Goal: Use online tool/utility: Use online tool/utility

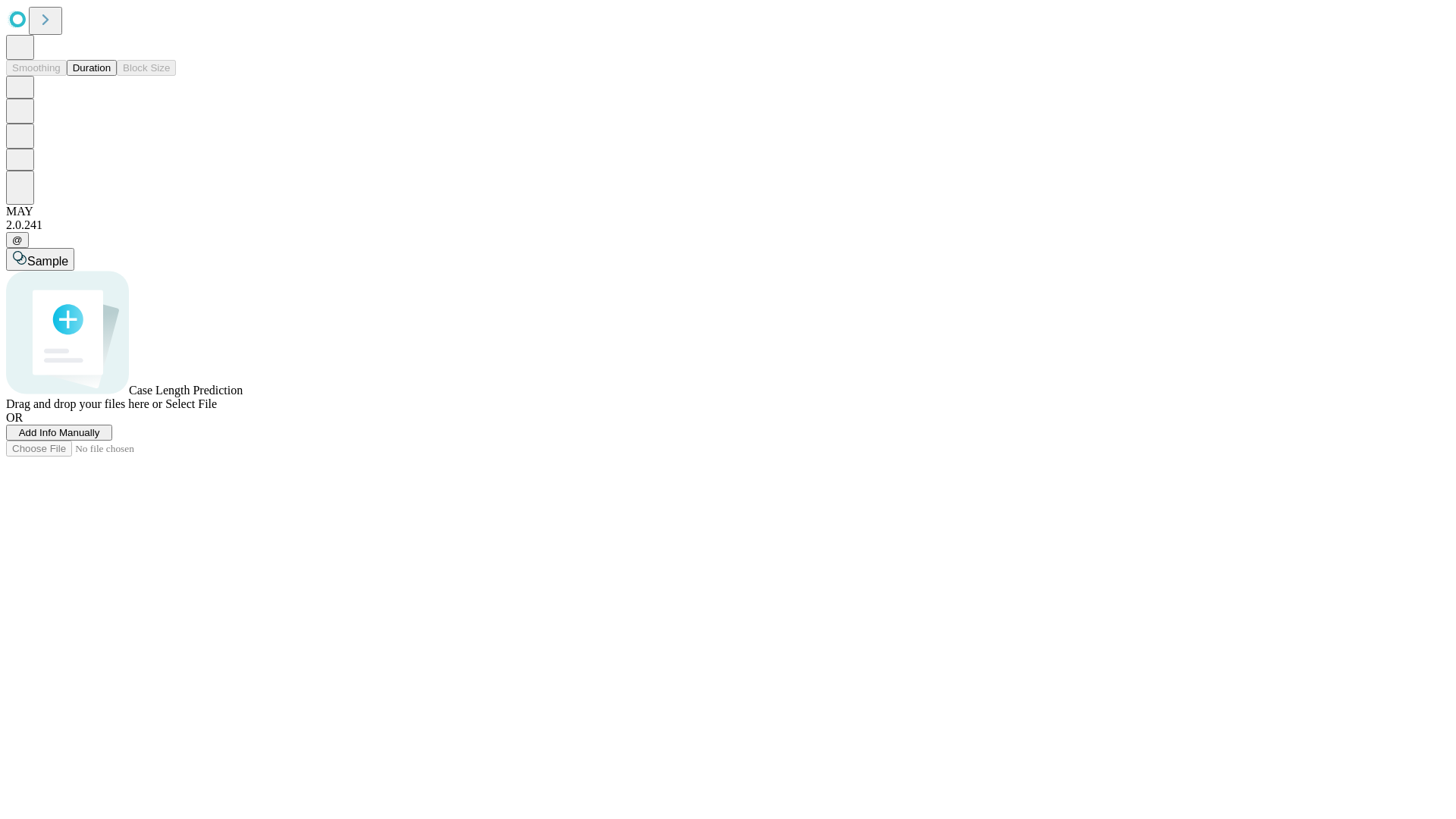
click at [110, 76] on button "Duration" at bounding box center [92, 68] width 50 height 16
click at [100, 438] on span "Add Info Manually" at bounding box center [58, 433] width 81 height 11
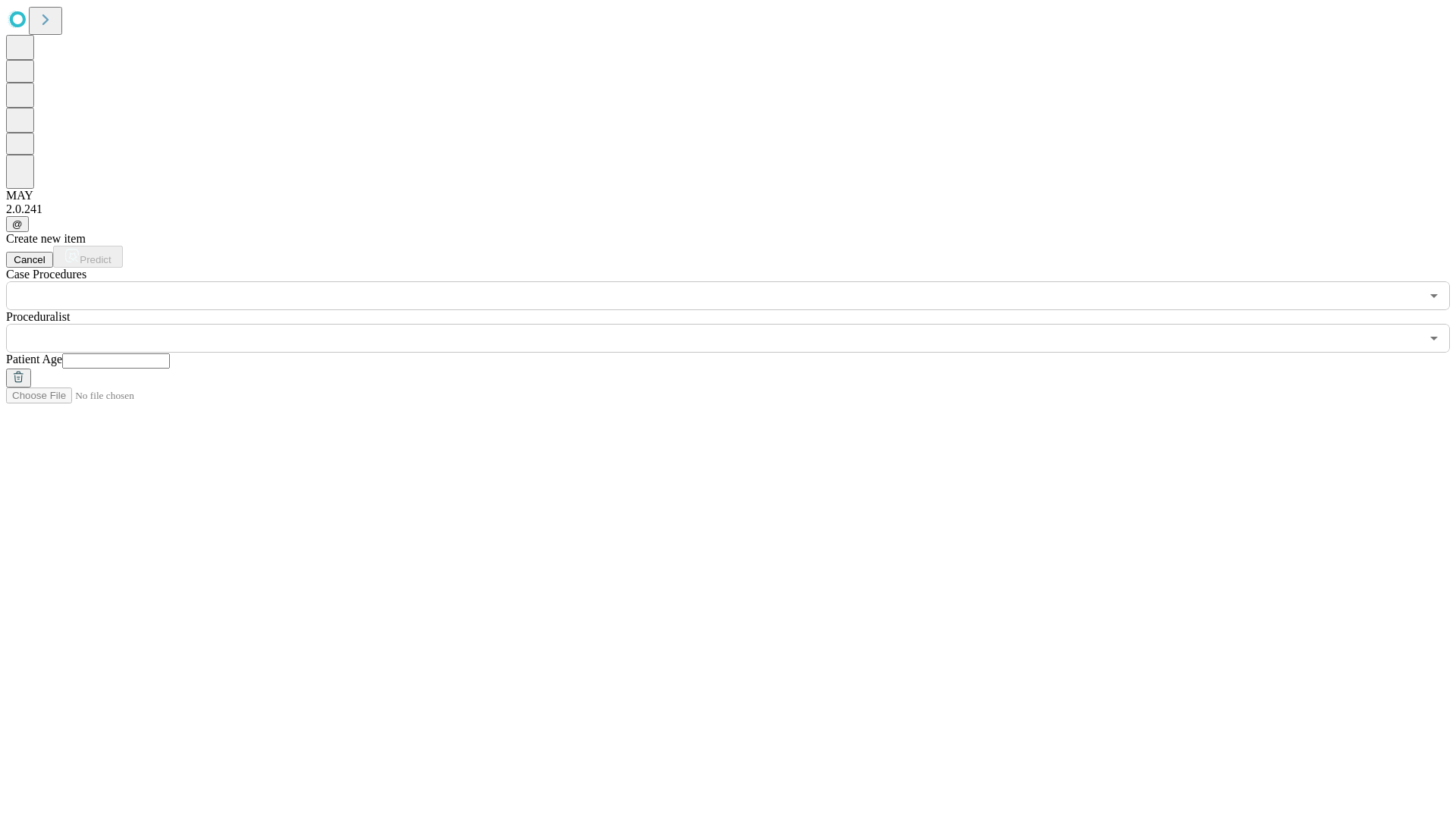
click at [170, 353] on input "text" at bounding box center [116, 360] width 108 height 15
type input "**"
click at [738, 324] on input "text" at bounding box center [713, 338] width 1414 height 29
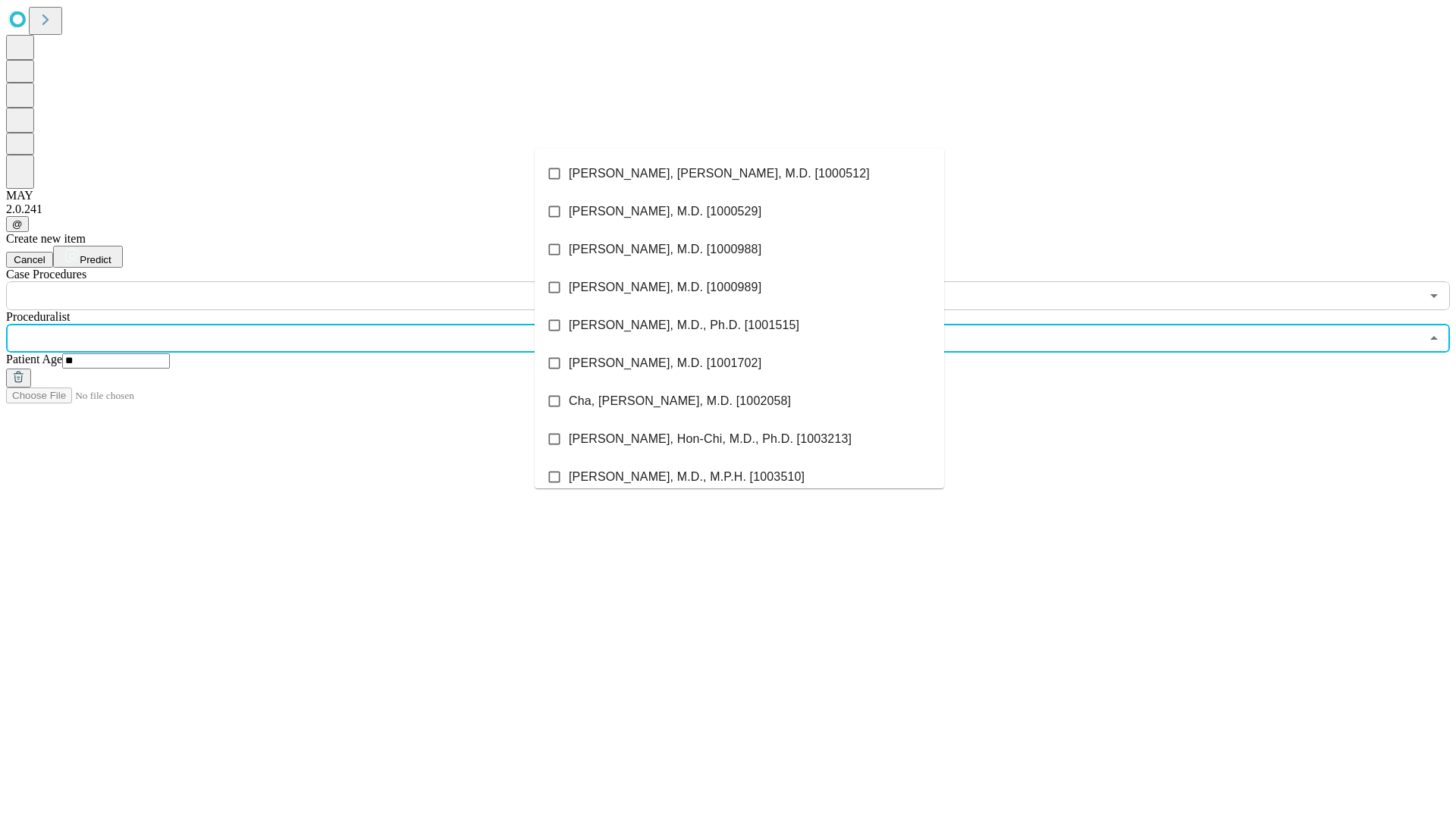
click at [739, 174] on li "[PERSON_NAME], [PERSON_NAME], M.D. [1000512]" at bounding box center [739, 174] width 410 height 38
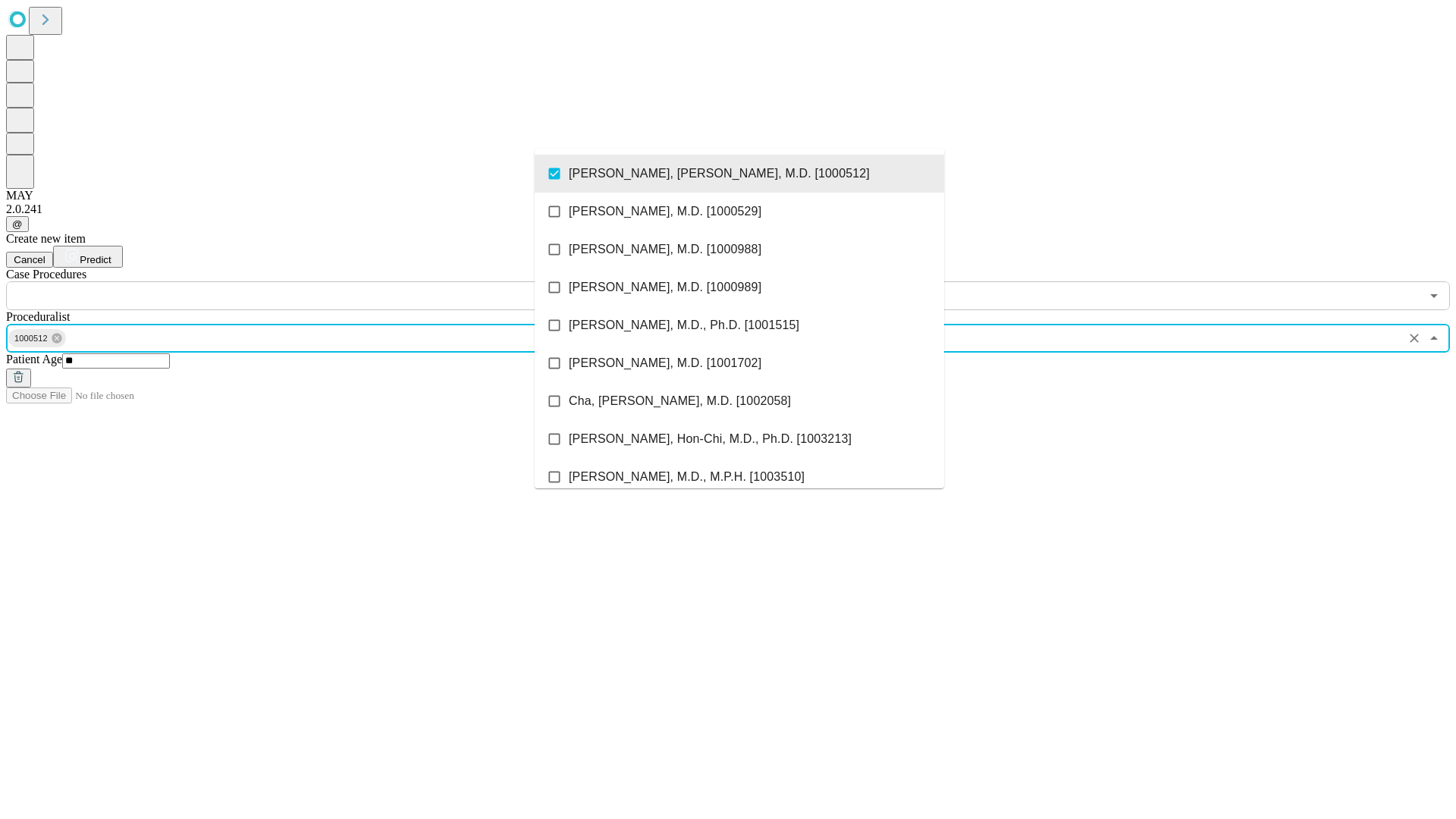
click at [318, 281] on input "text" at bounding box center [713, 295] width 1414 height 29
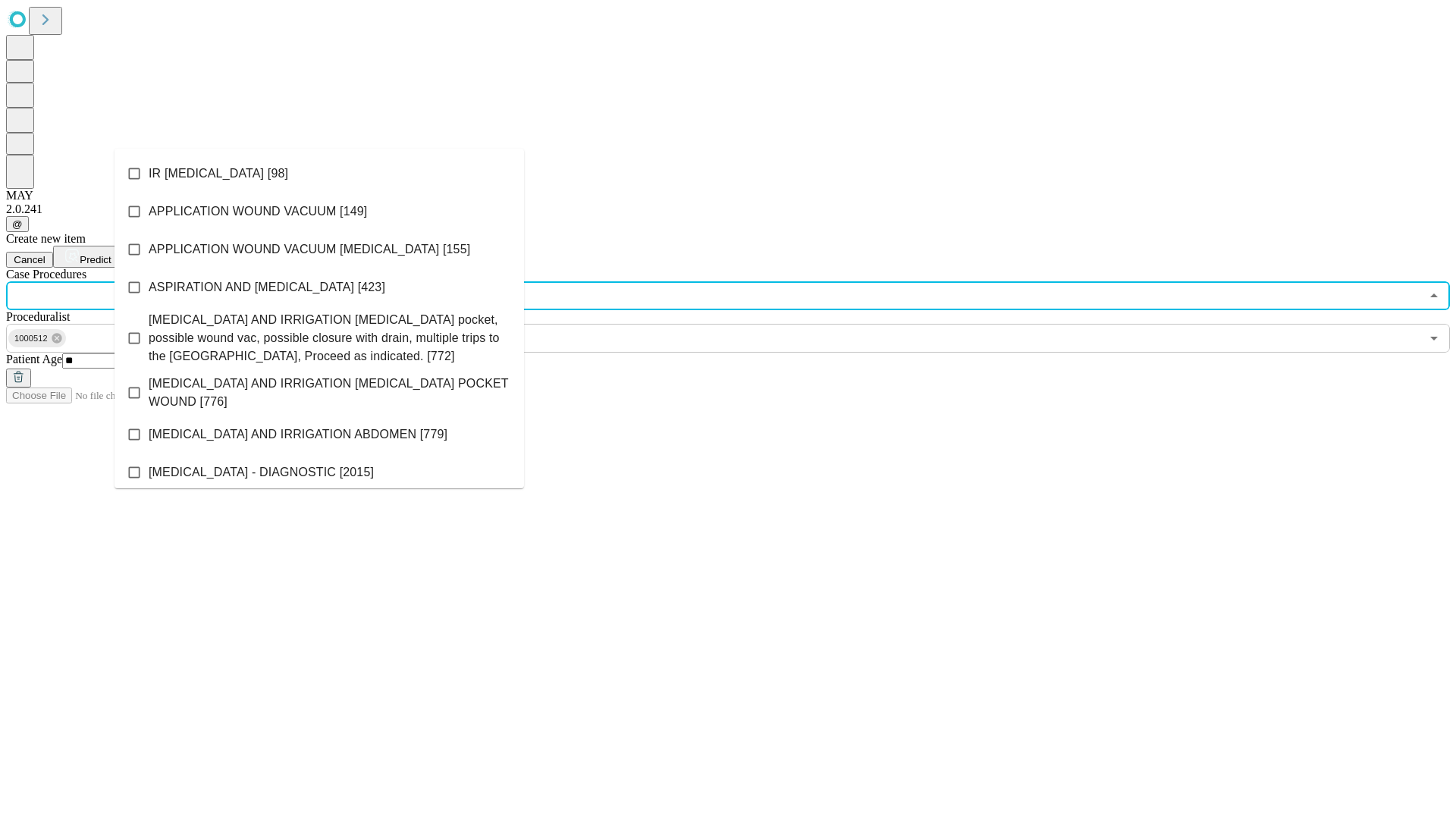
click at [319, 174] on li "IR [MEDICAL_DATA] [98]" at bounding box center [318, 174] width 410 height 38
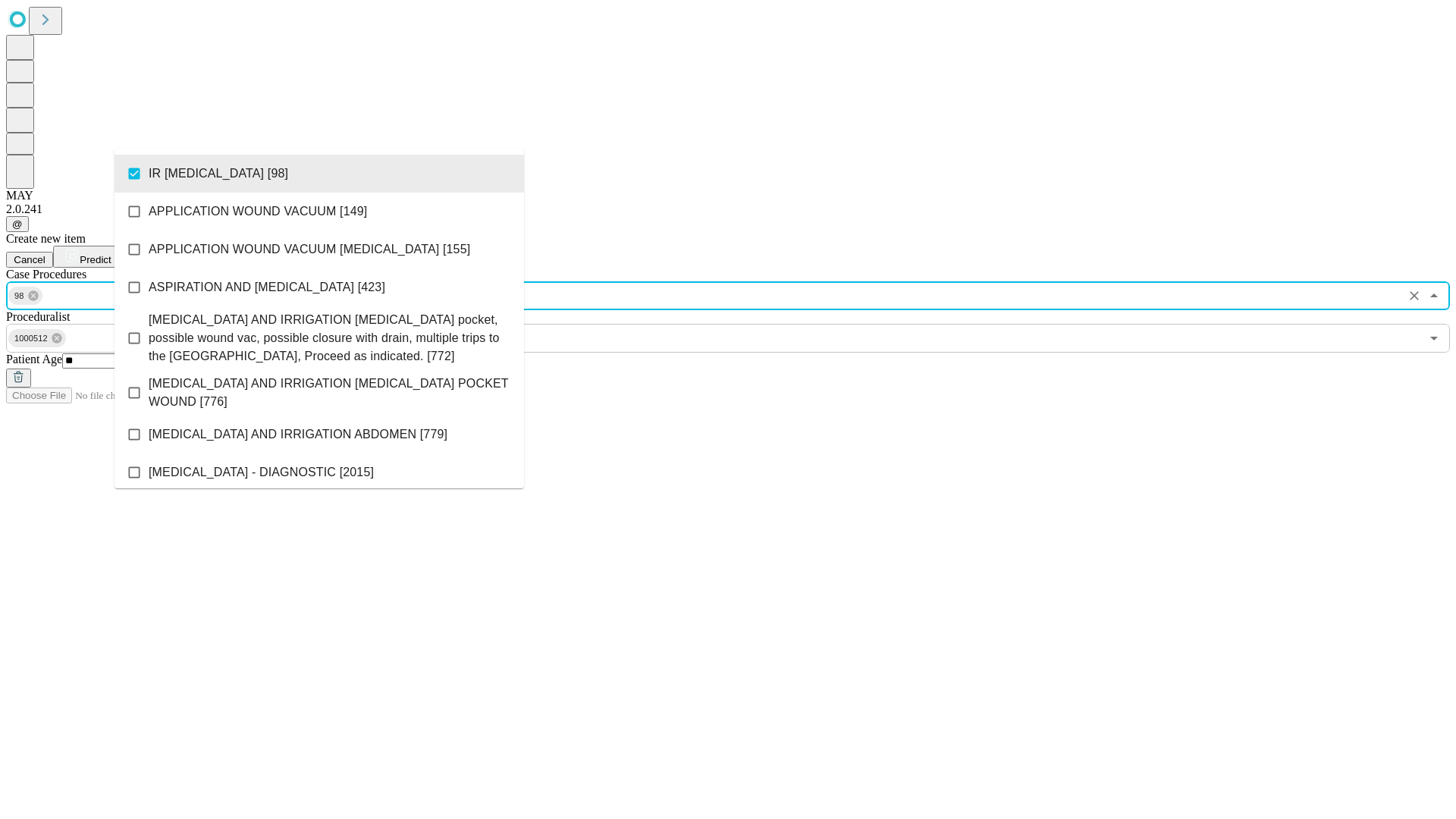
click at [110, 254] on span "Predict" at bounding box center [95, 260] width 31 height 11
